Goal: Transaction & Acquisition: Purchase product/service

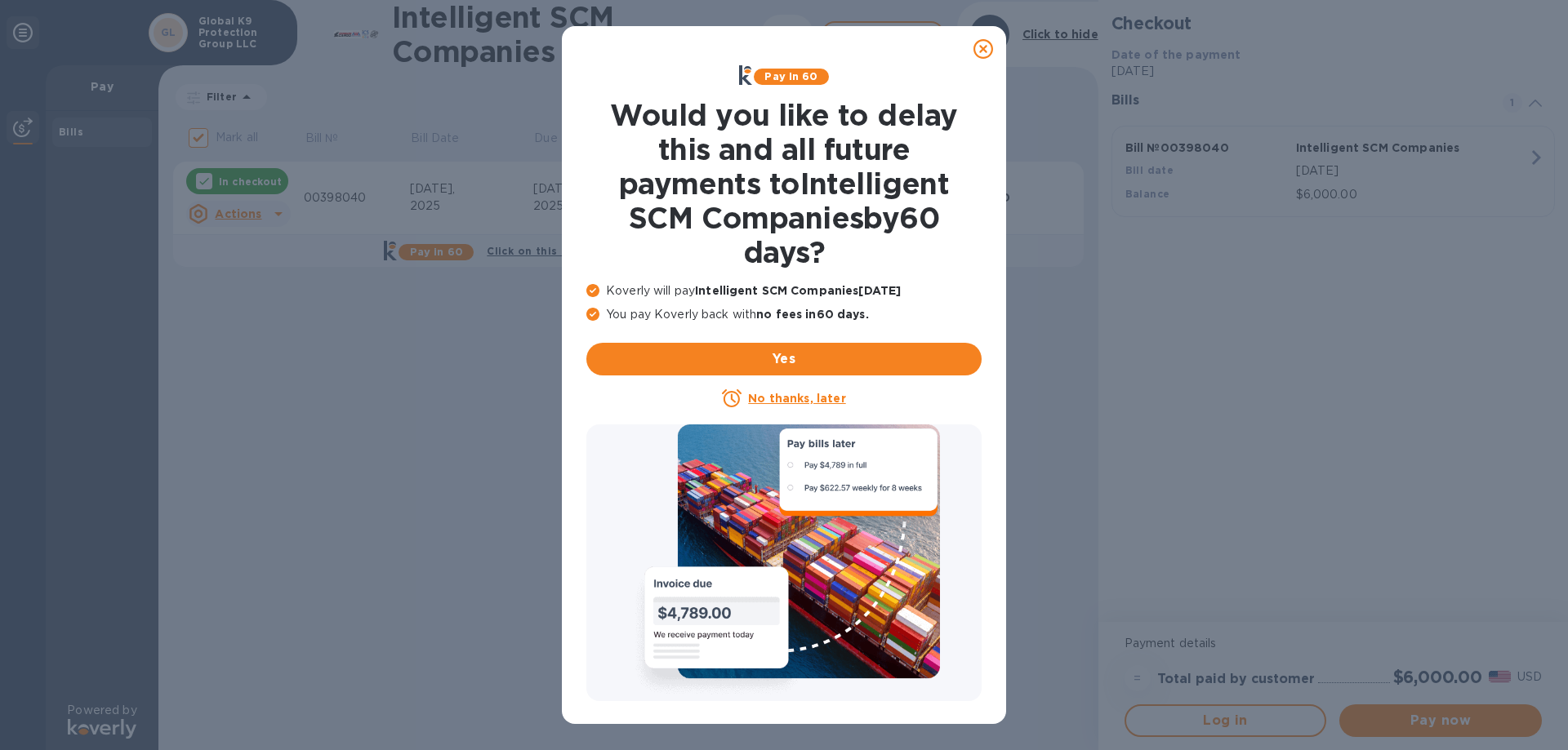
click at [984, 44] on icon at bounding box center [983, 49] width 20 height 20
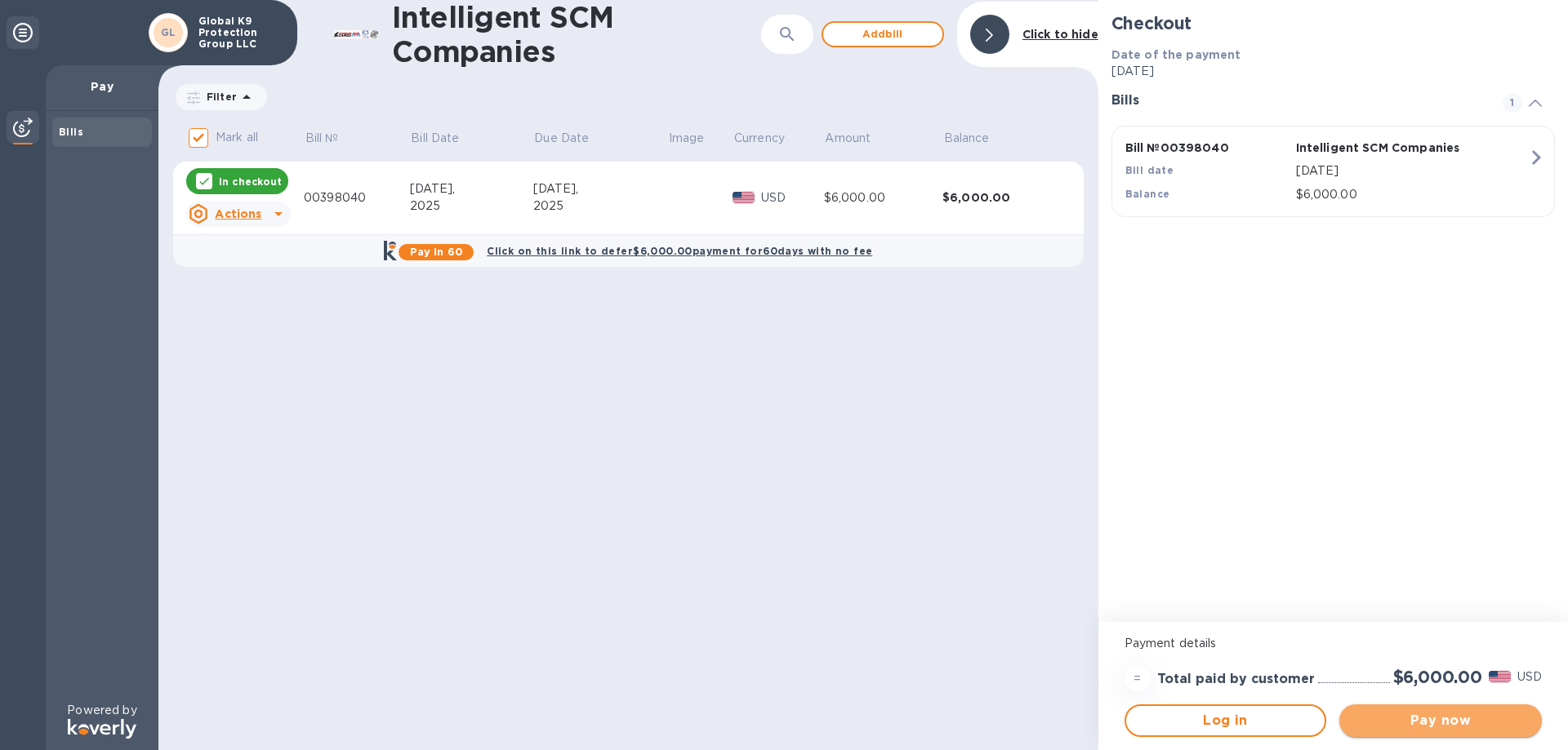
click at [1459, 715] on span "Pay now" at bounding box center [1440, 721] width 176 height 20
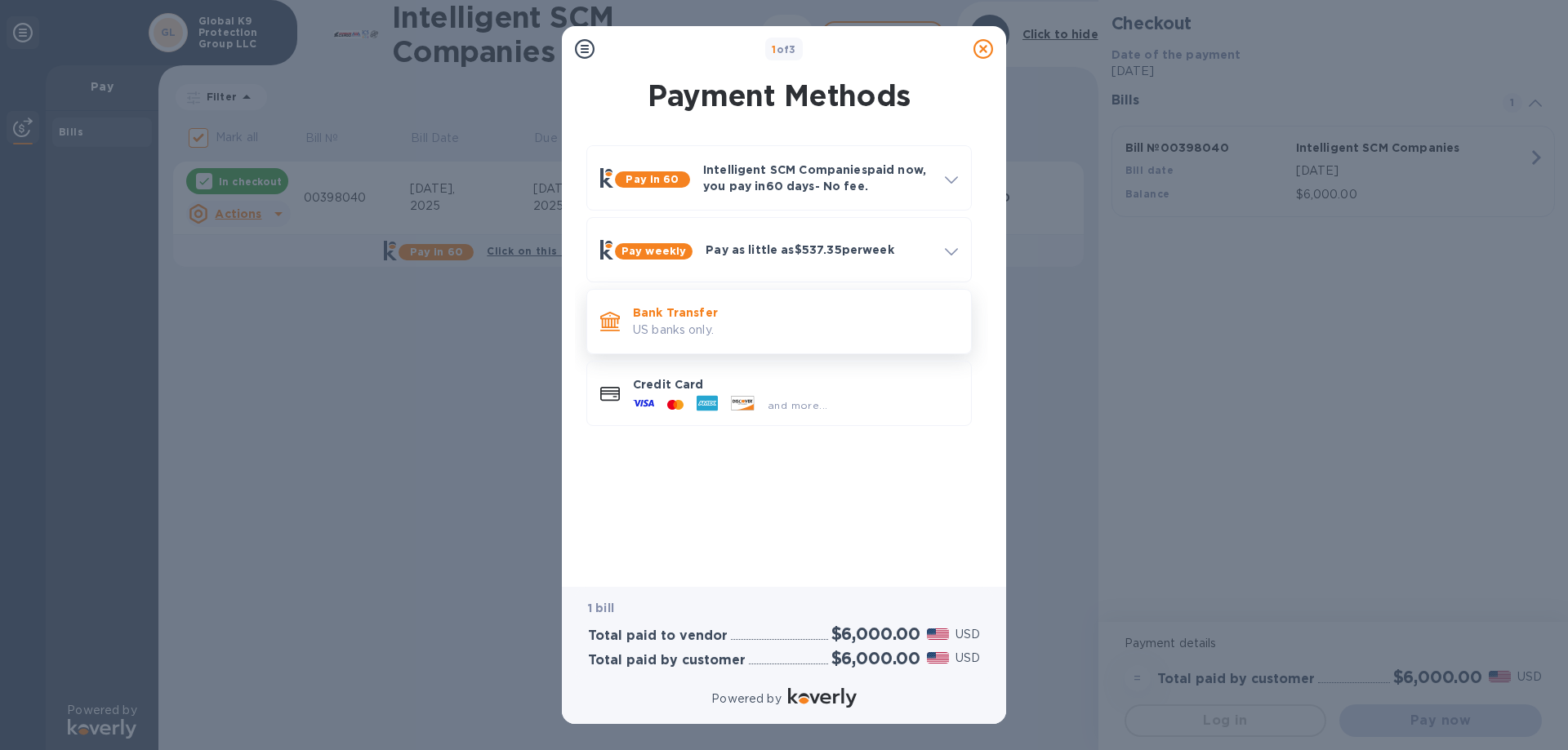
click at [682, 314] on p "Bank Transfer" at bounding box center [796, 313] width 325 height 16
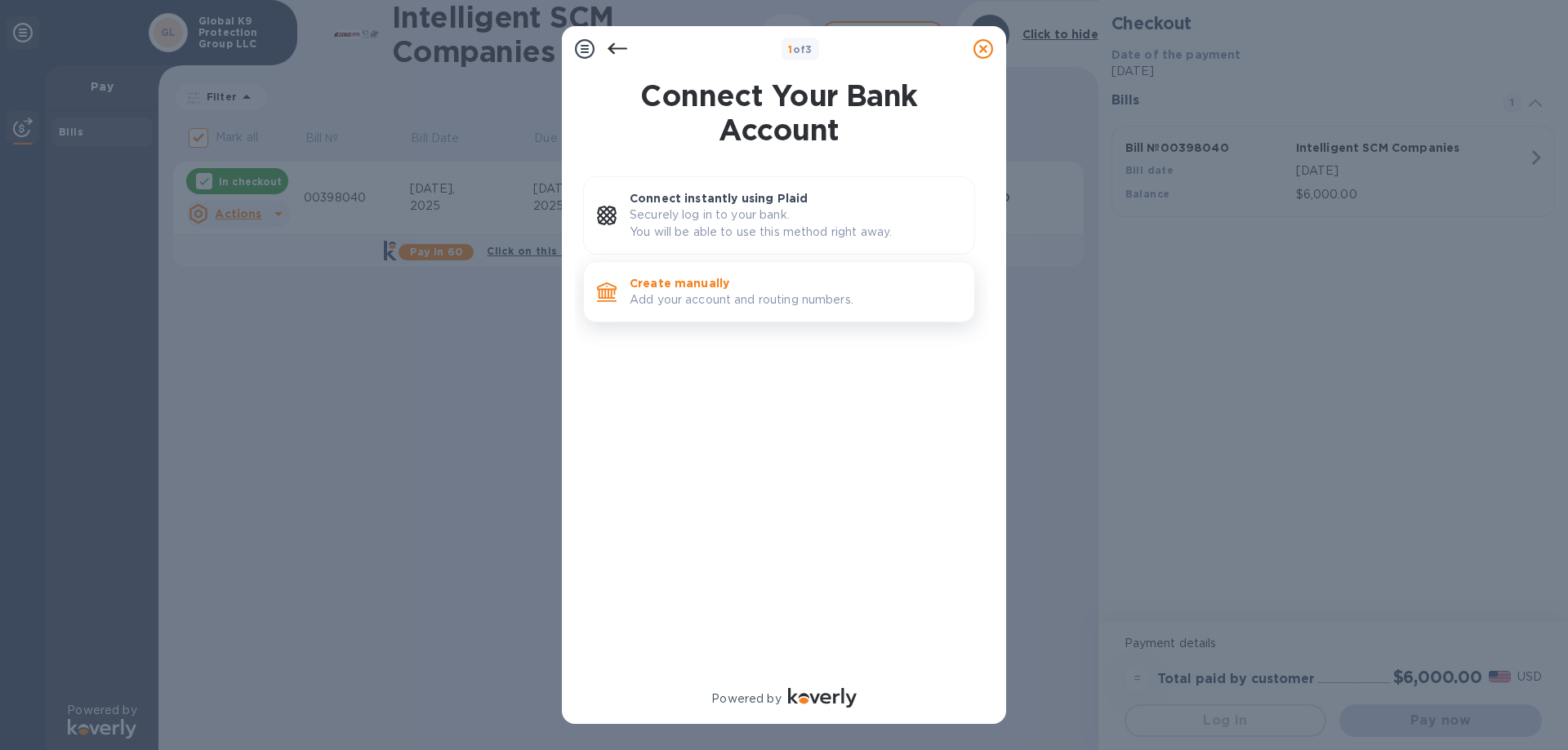
click at [698, 292] on p "Add your account and routing numbers." at bounding box center [795, 299] width 332 height 17
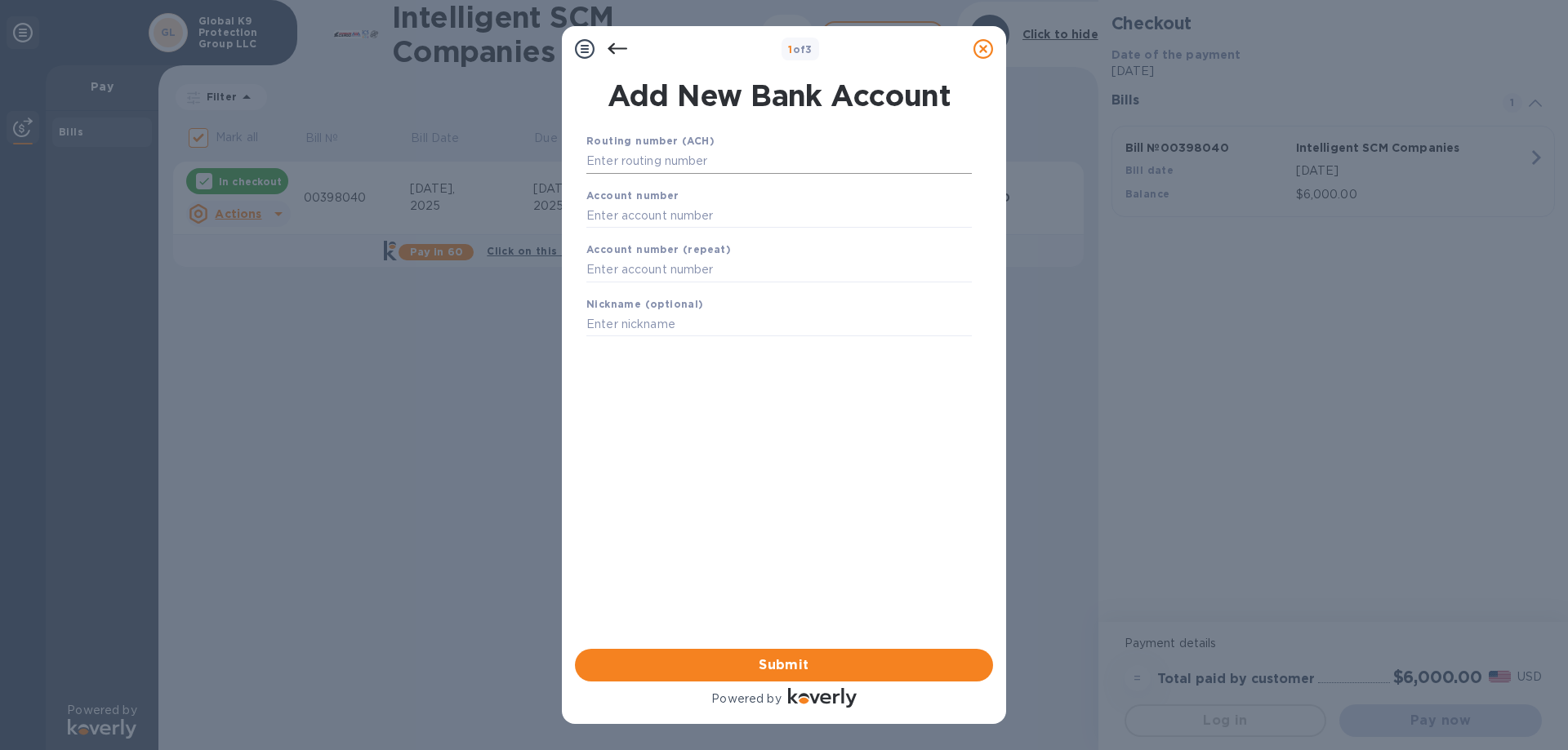
click at [609, 155] on input "text" at bounding box center [780, 162] width 386 height 25
type input "071000288"
click at [666, 235] on input "text" at bounding box center [780, 236] width 386 height 25
type input "2681245"
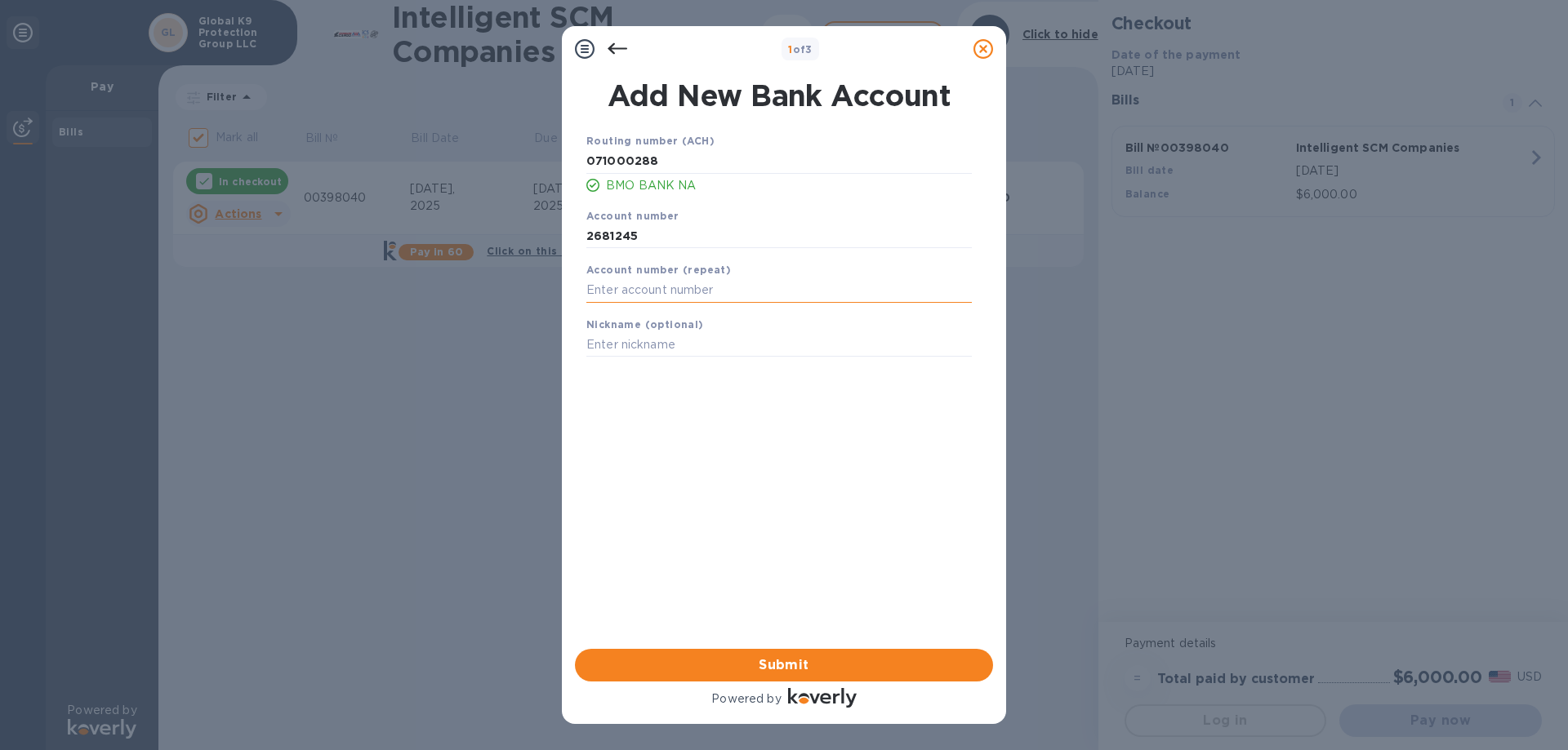
click at [647, 283] on input "text" at bounding box center [780, 291] width 386 height 25
type input "2681245"
click at [616, 344] on input "text" at bounding box center [780, 346] width 386 height 25
type input "GK9PG"
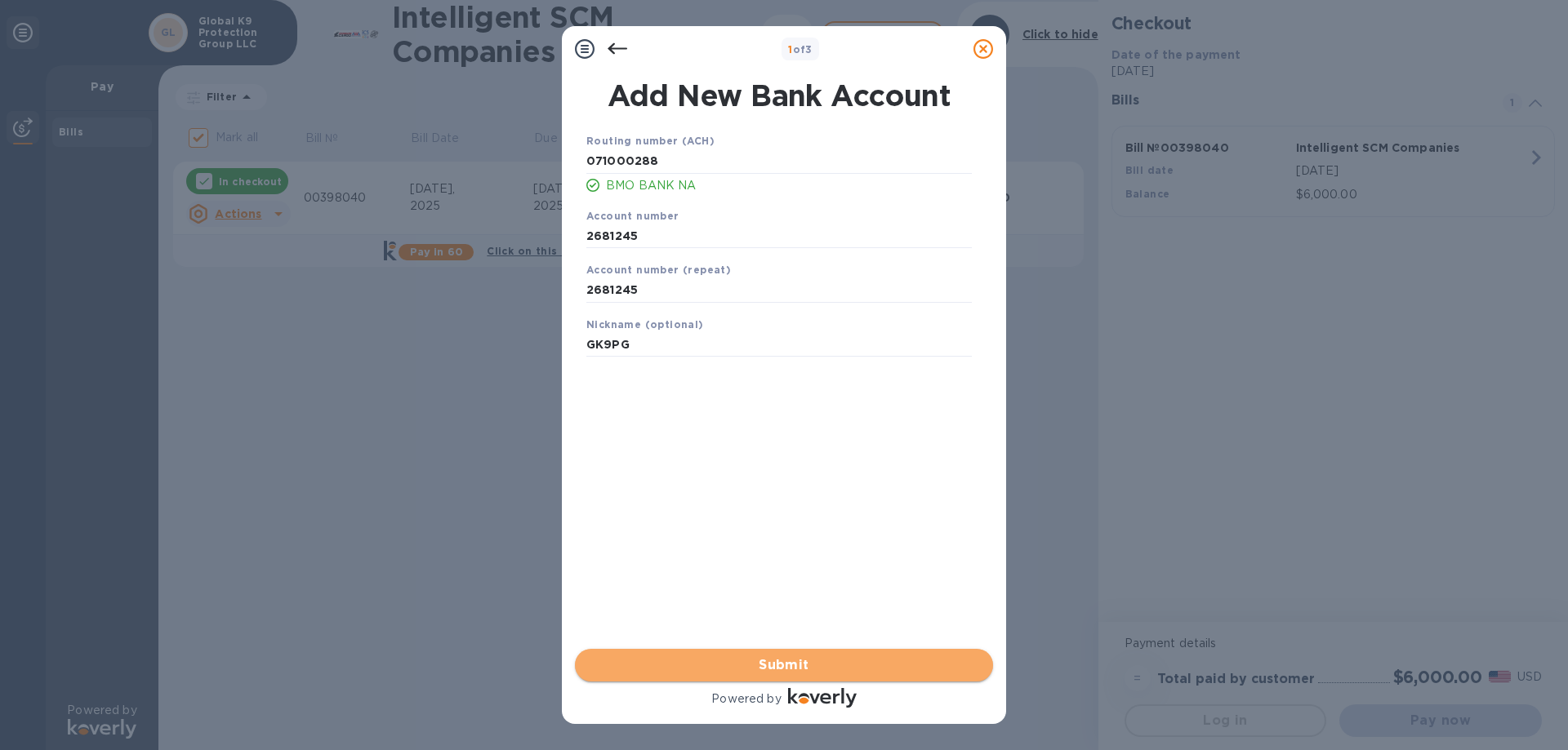
click at [799, 662] on span "Submit" at bounding box center [783, 666] width 392 height 20
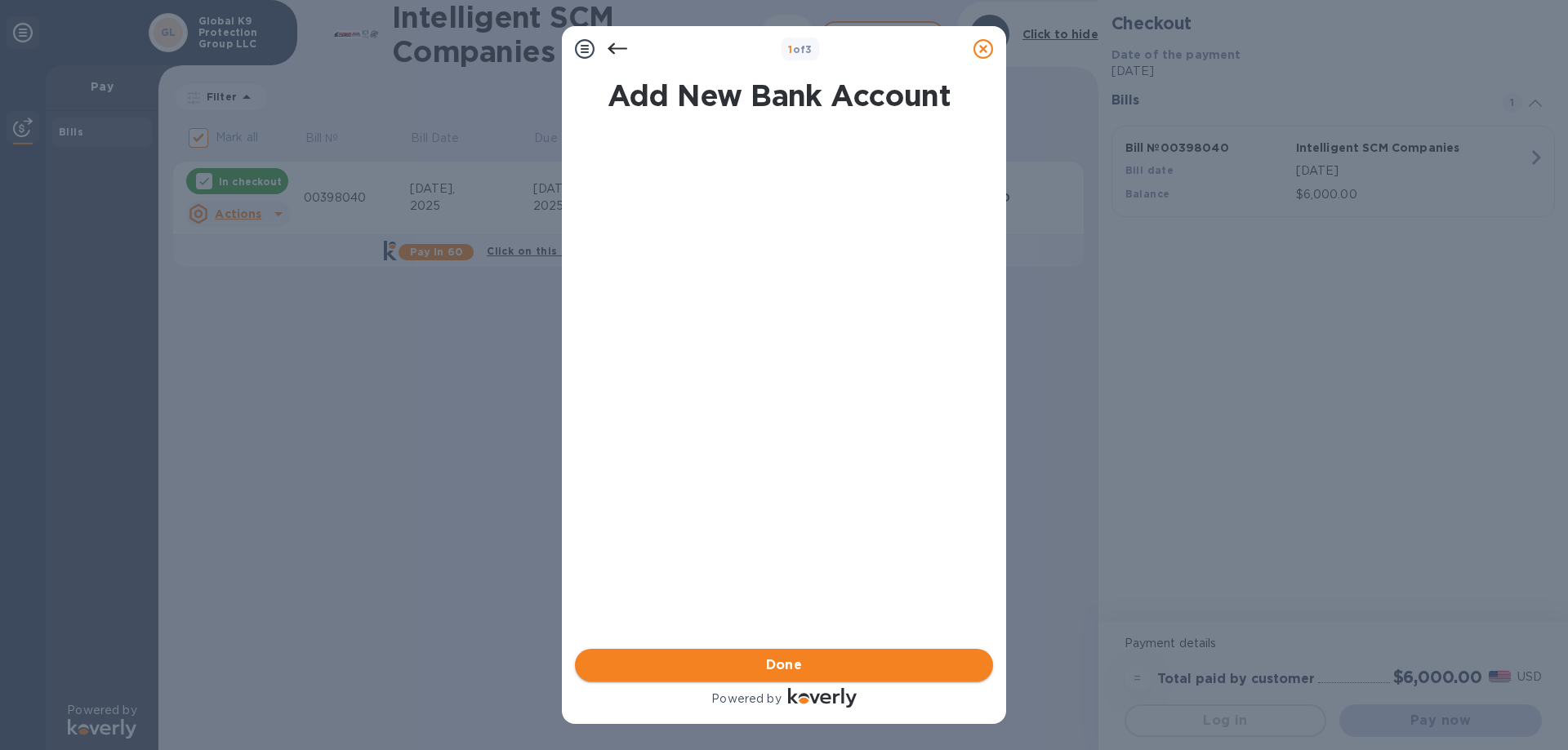
click at [810, 657] on span "Done" at bounding box center [783, 666] width 392 height 20
